Goal: Task Accomplishment & Management: Use online tool/utility

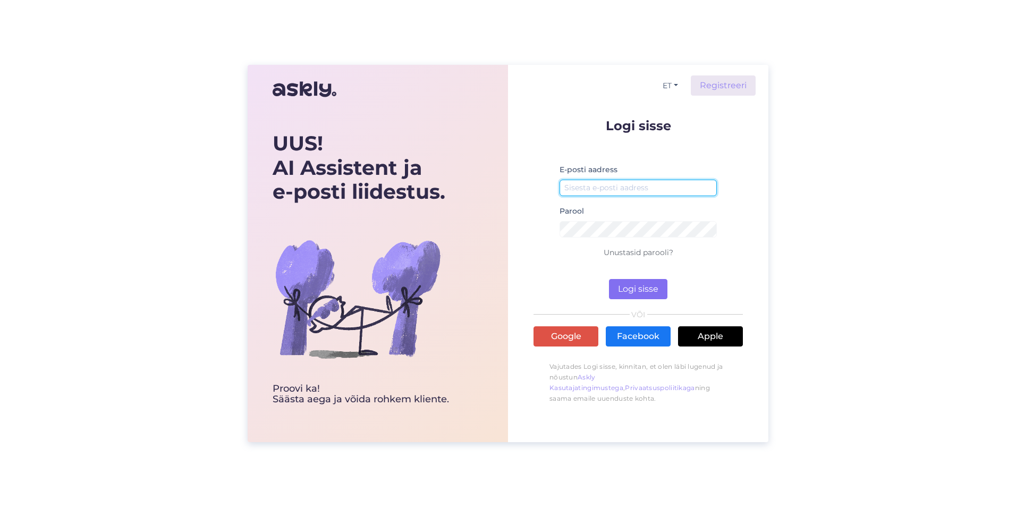
type input "[EMAIL_ADDRESS][DOMAIN_NAME]"
click at [634, 282] on button "Logi sisse" at bounding box center [638, 289] width 58 height 20
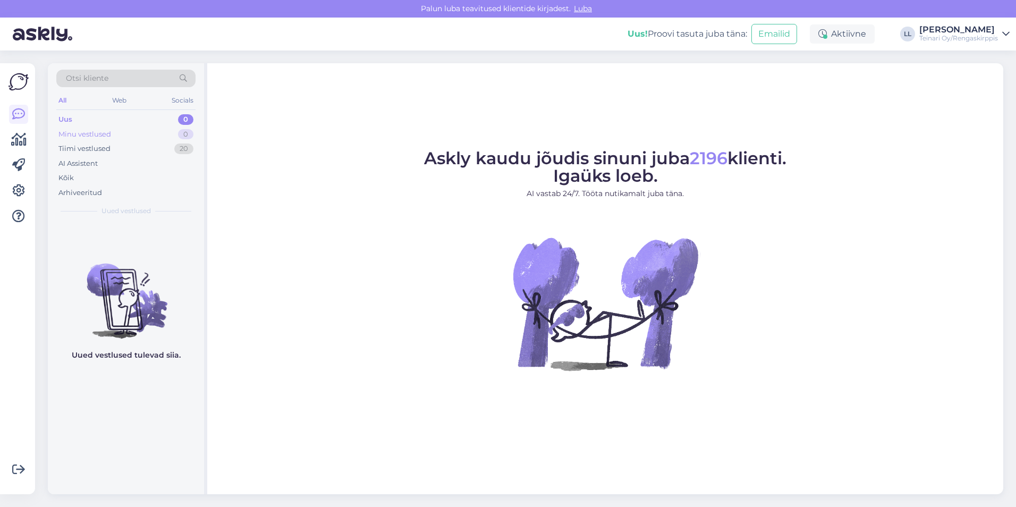
click at [75, 131] on div "Minu vestlused" at bounding box center [84, 134] width 53 height 11
click at [78, 149] on div "Tiimi vestlused" at bounding box center [84, 148] width 52 height 11
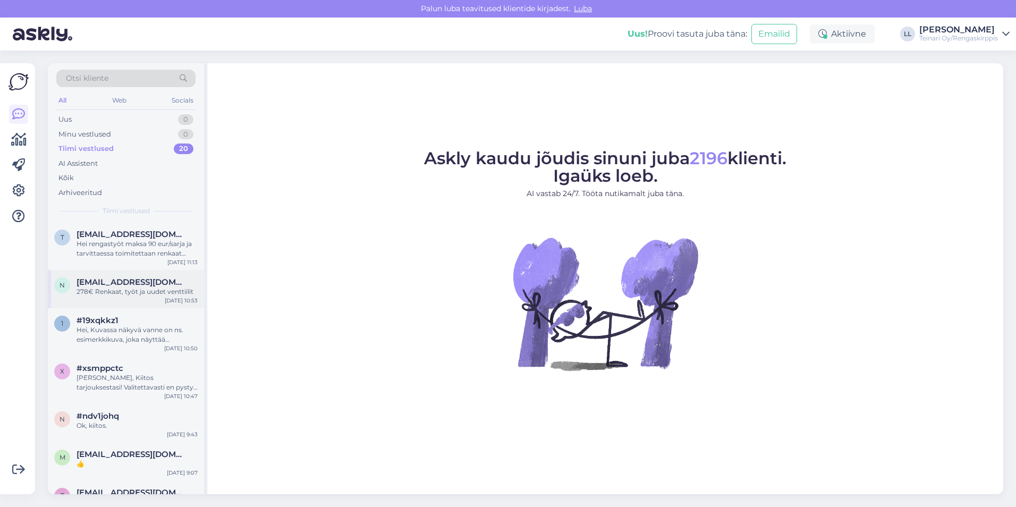
click at [117, 279] on span "[EMAIL_ADDRESS][DOMAIN_NAME]" at bounding box center [131, 282] width 110 height 10
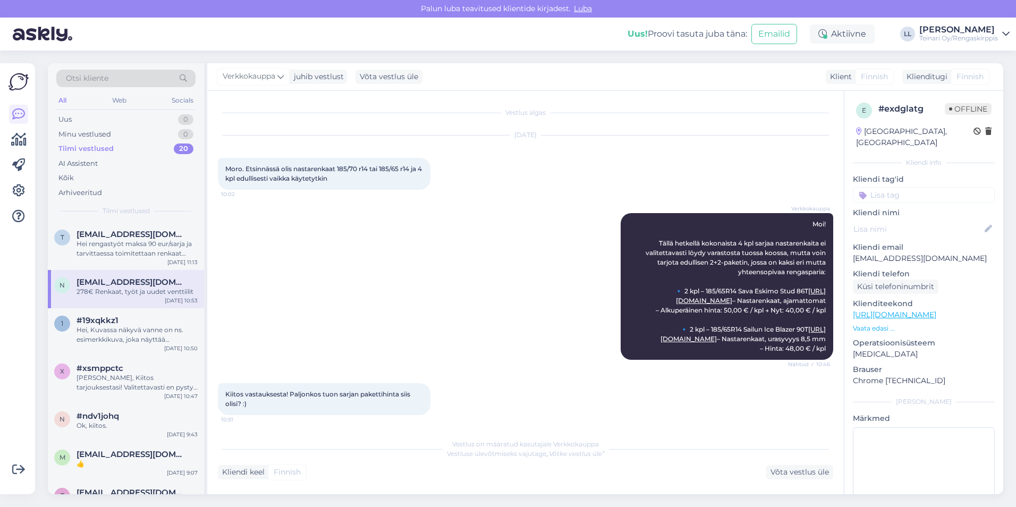
scroll to position [87, 0]
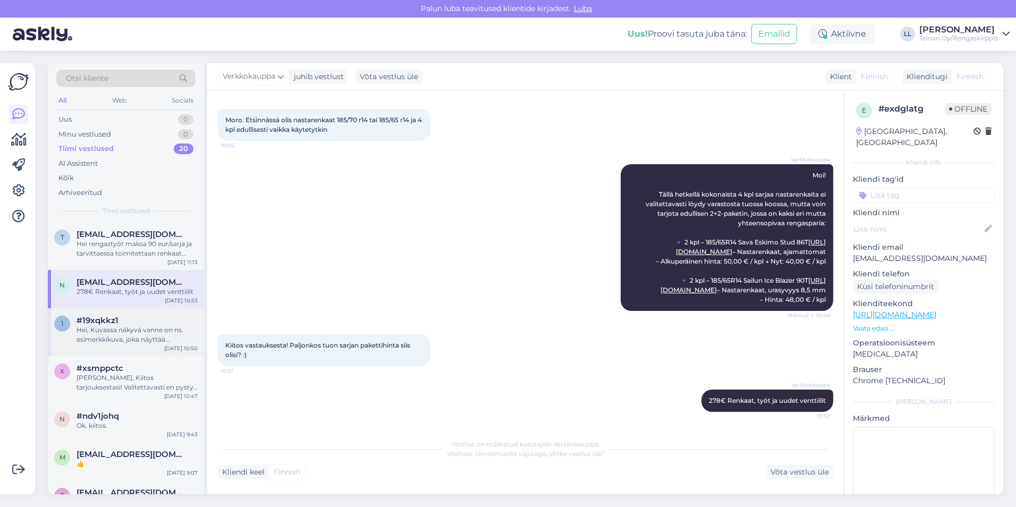
click at [137, 322] on div "#19xqkkz1" at bounding box center [136, 321] width 121 height 10
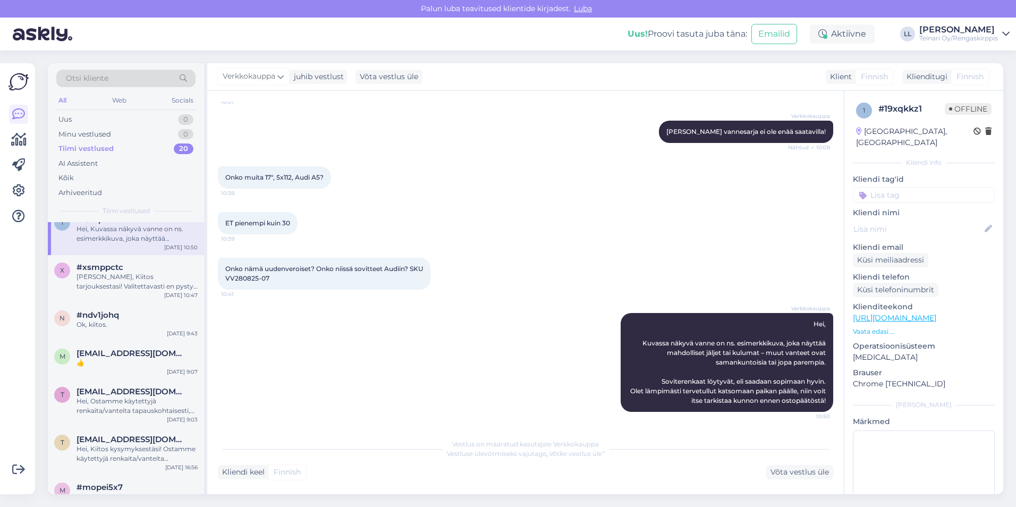
scroll to position [0, 0]
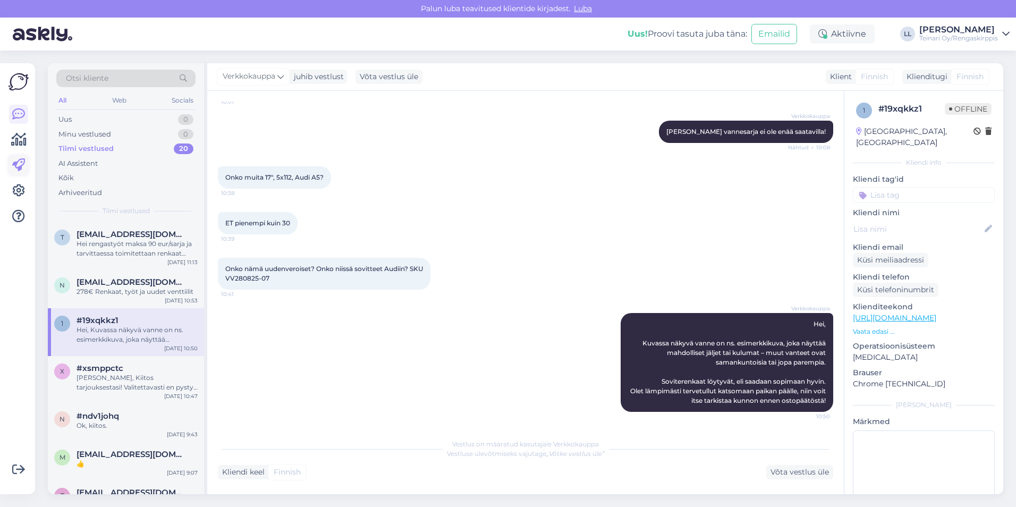
click at [13, 171] on icon at bounding box center [18, 165] width 13 height 13
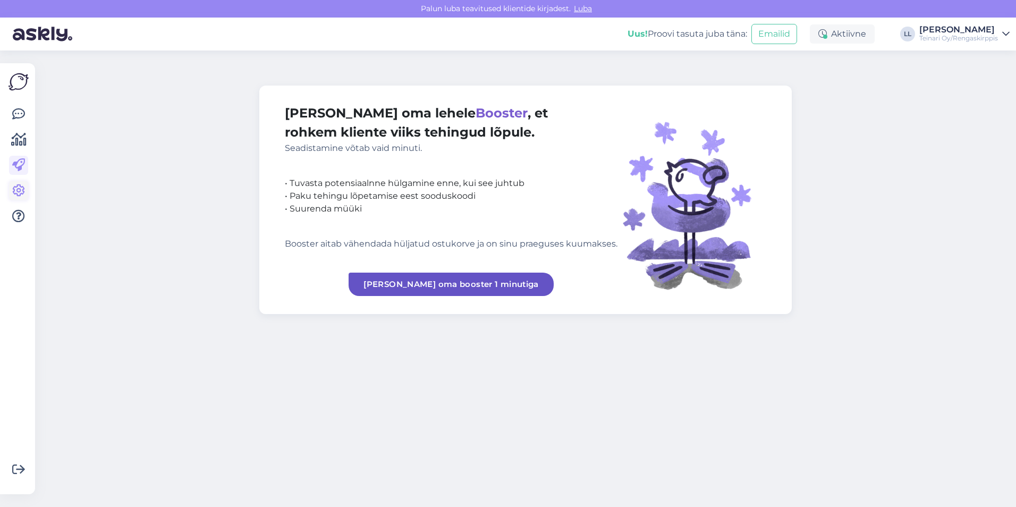
click at [15, 184] on icon at bounding box center [18, 190] width 13 height 13
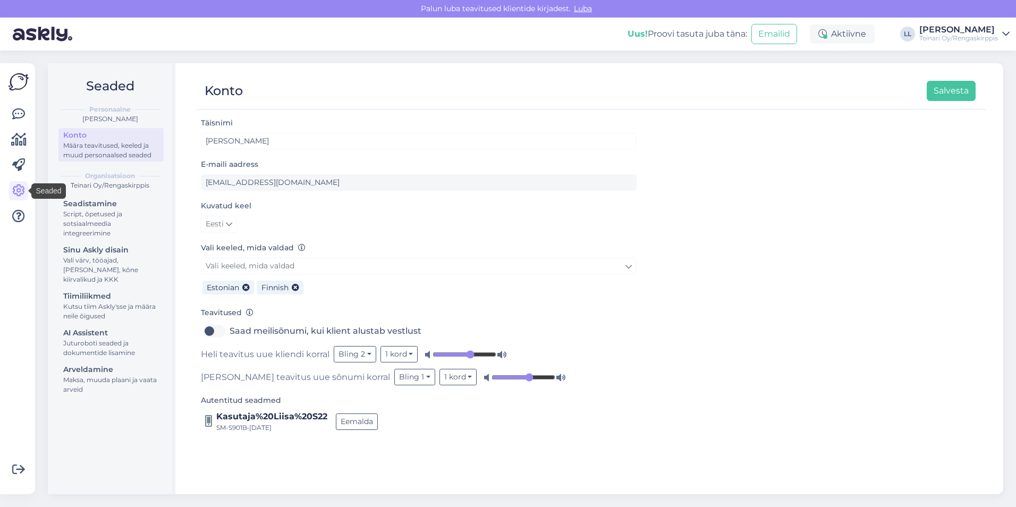
click at [30, 138] on div "Võimalused Veendu, et Askly loob sulle väärtust. Sulge Ühenda FB ja IG sõnumid …" at bounding box center [17, 278] width 35 height 431
click at [21, 140] on icon at bounding box center [18, 139] width 15 height 13
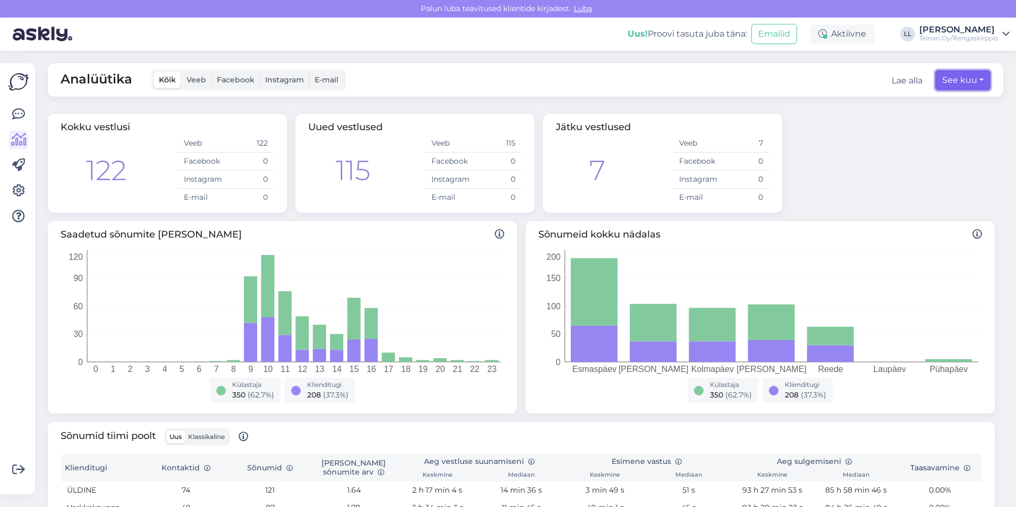
click at [942, 80] on button "See kuu" at bounding box center [962, 80] width 55 height 20
select select "8"
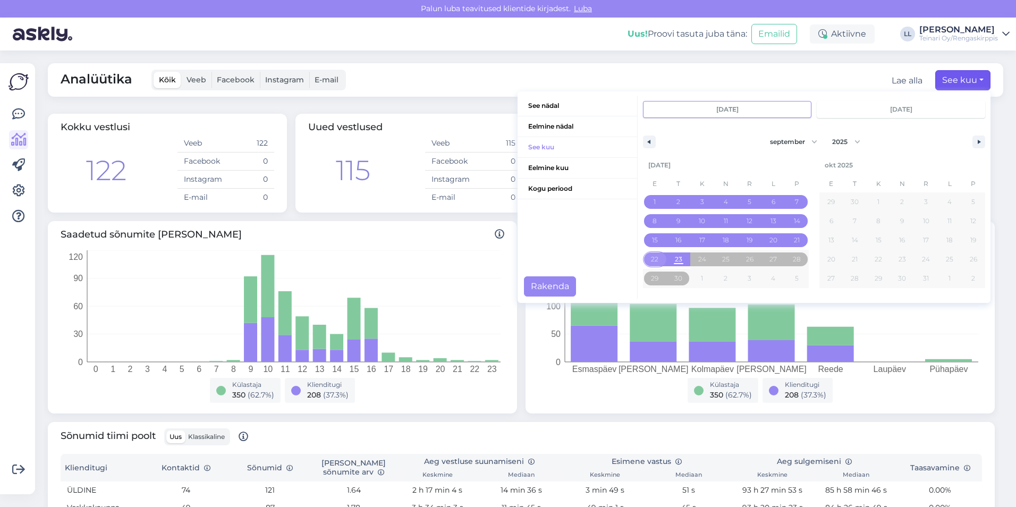
click at [643, 260] on span "22" at bounding box center [655, 259] width 24 height 14
type input "[DATE]"
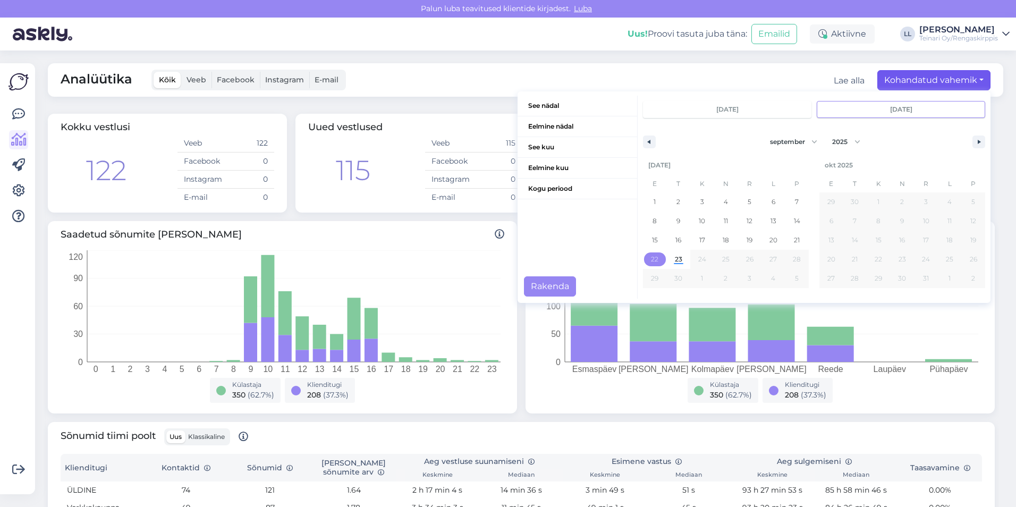
click at [643, 260] on span "22" at bounding box center [655, 259] width 24 height 14
click at [651, 259] on span "22" at bounding box center [654, 259] width 7 height 19
click at [675, 259] on span "23" at bounding box center [678, 259] width 7 height 19
type input "[DATE]"
click at [935, 78] on button "Kohandatud vahemik" at bounding box center [933, 80] width 113 height 20
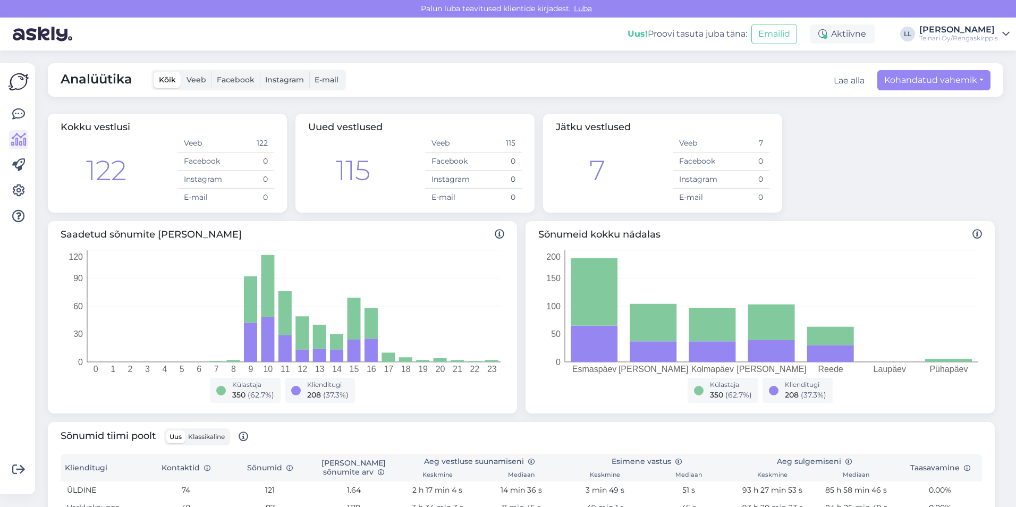
click at [871, 149] on div "Kokku vestlusi 122 Veeb 122 Facebook 0 Instagram 0 E-mail 0 Uued vestlused 115 …" at bounding box center [521, 162] width 955 height 107
click at [836, 140] on div "Kokku vestlusi 122 Veeb 122 Facebook 0 Instagram 0 E-mail 0 Uued vestlused 115 …" at bounding box center [521, 162] width 955 height 107
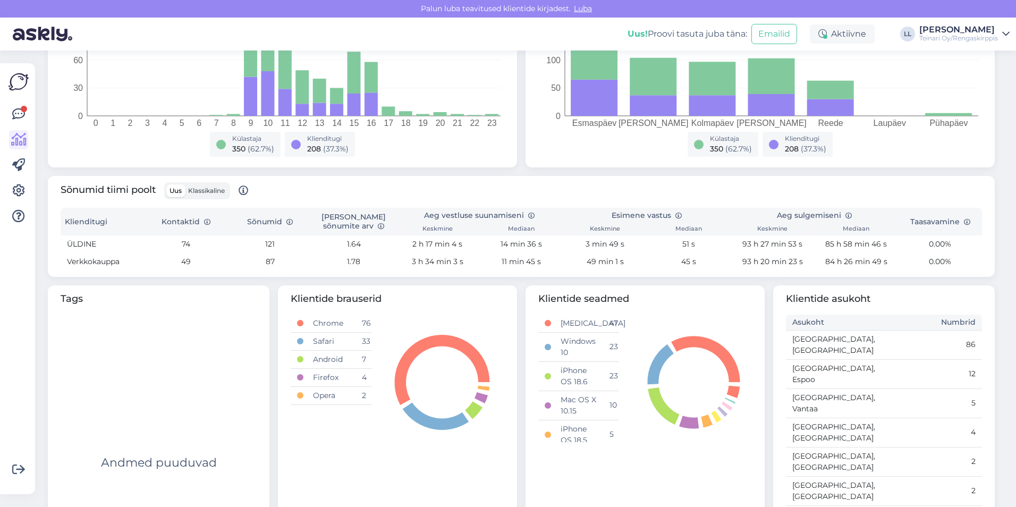
scroll to position [273, 0]
